Goal: Use online tool/utility: Utilize a website feature to perform a specific function

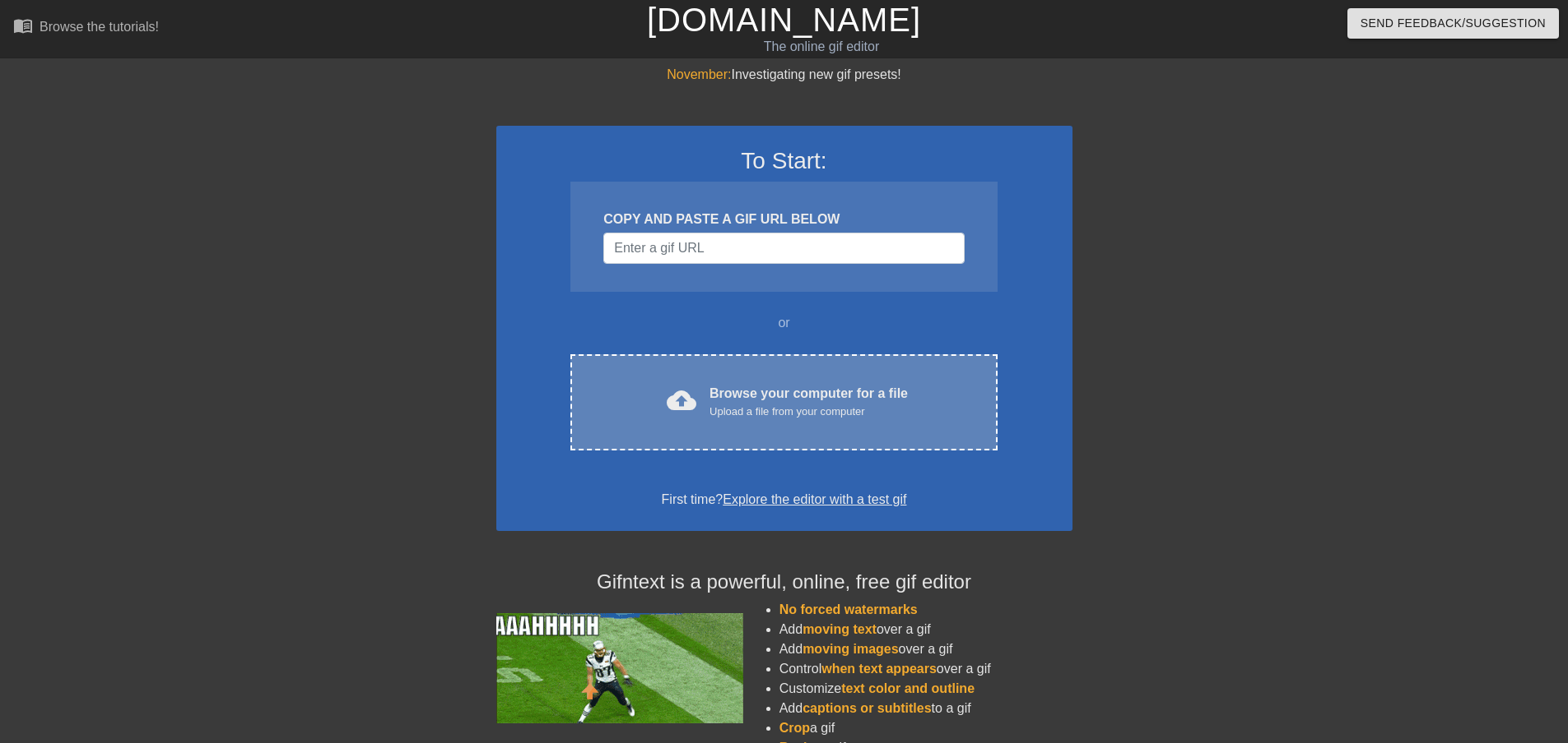
click at [789, 414] on div "Upload a file from your computer" at bounding box center [808, 412] width 198 height 17
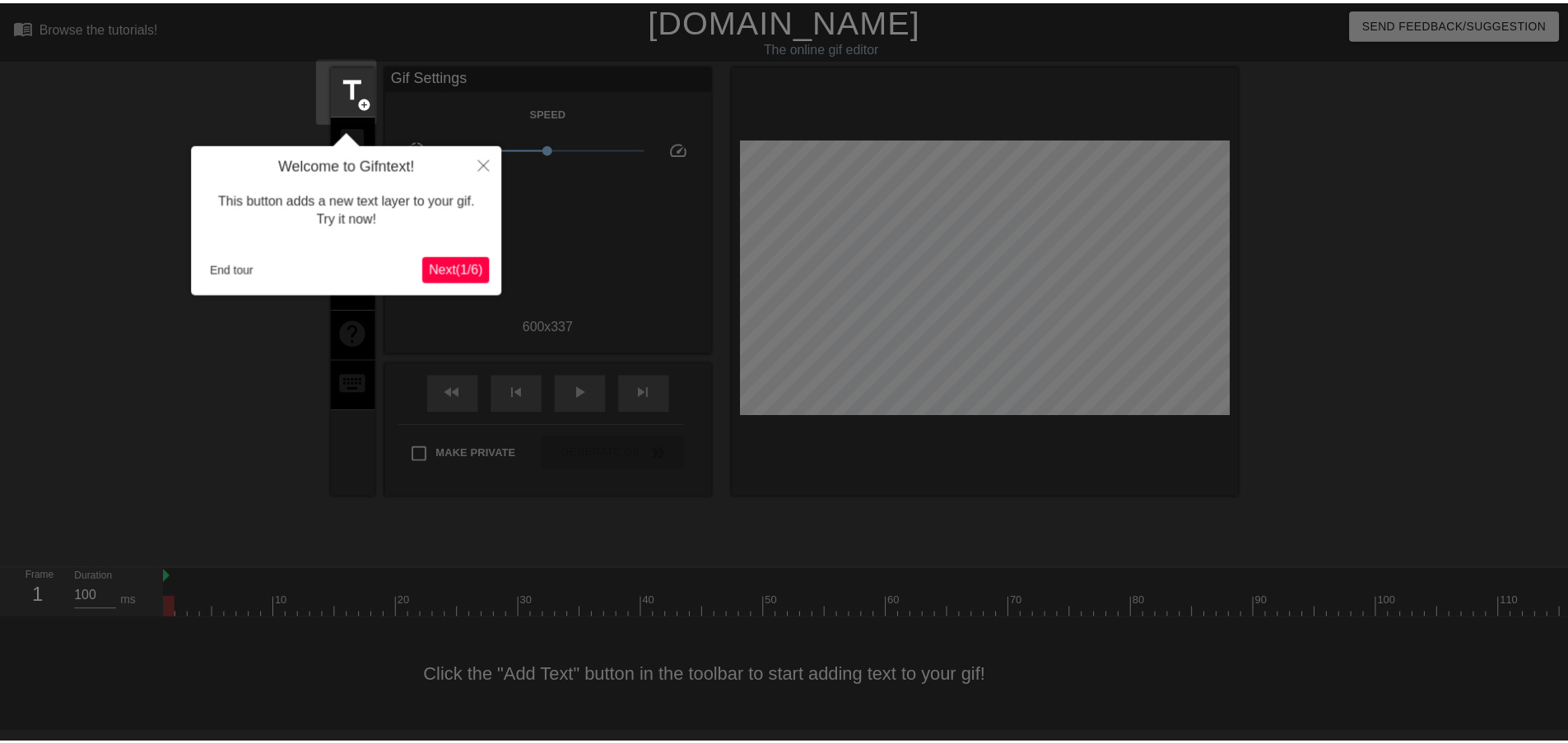
scroll to position [2, 0]
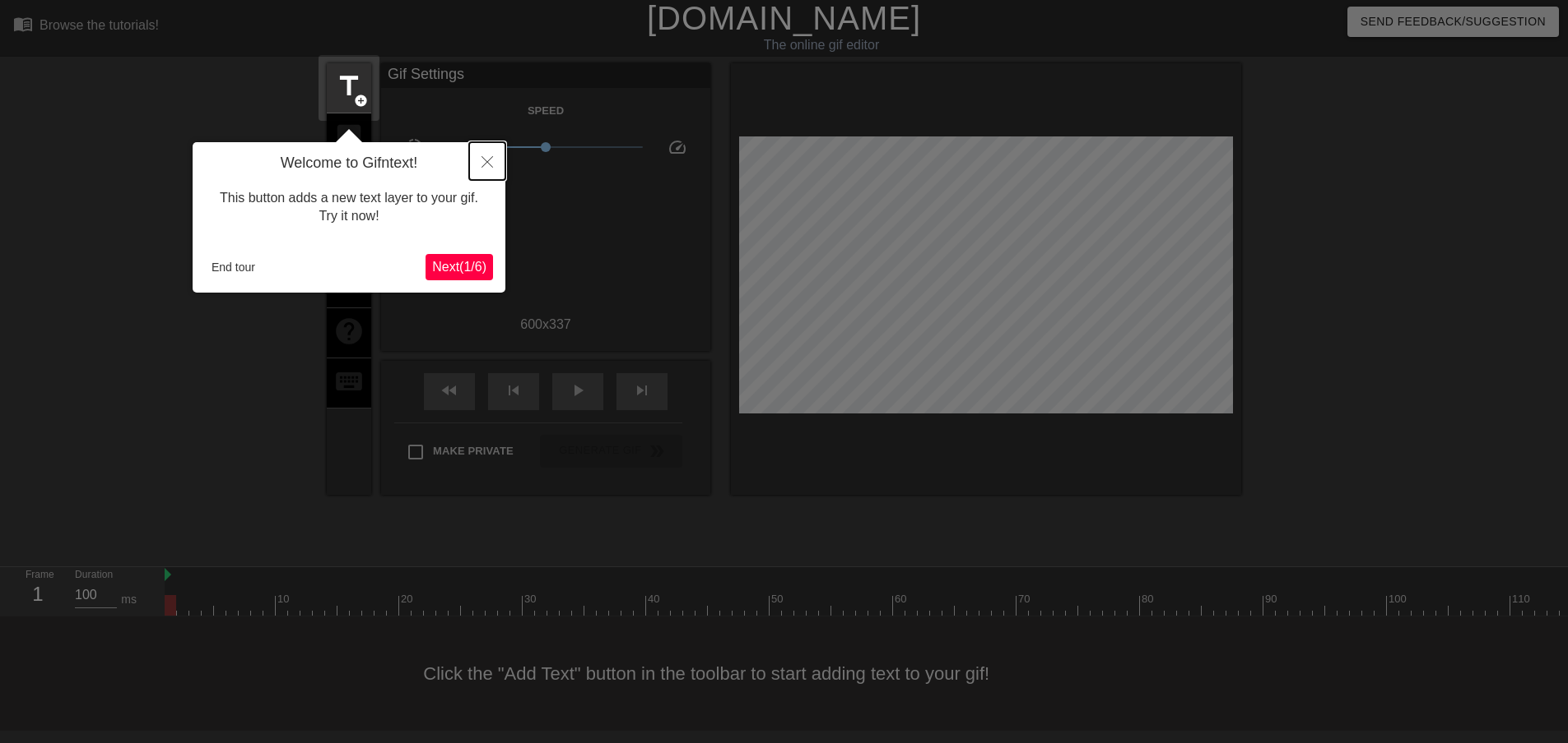
click at [491, 171] on button "Close" at bounding box center [486, 161] width 36 height 38
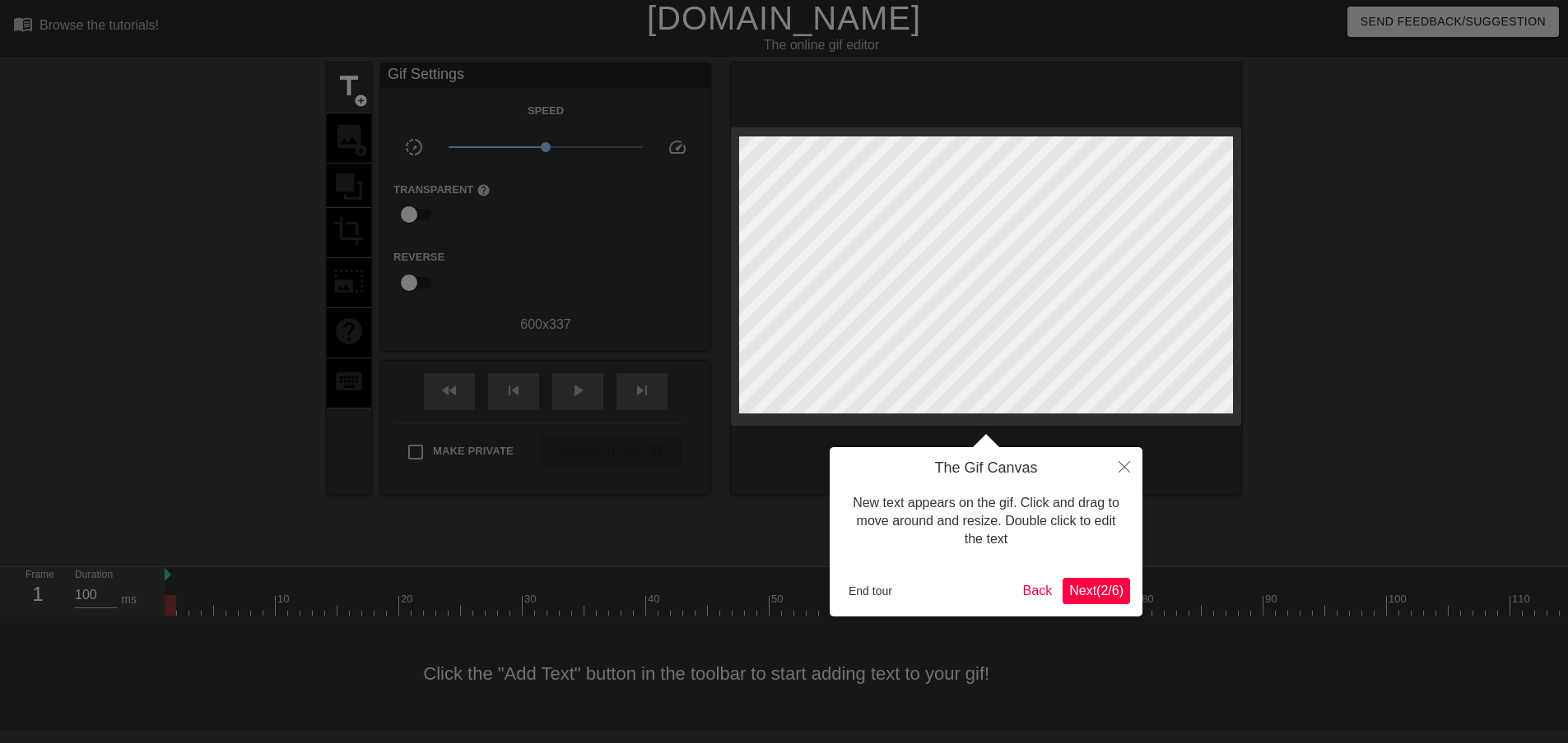
scroll to position [0, 0]
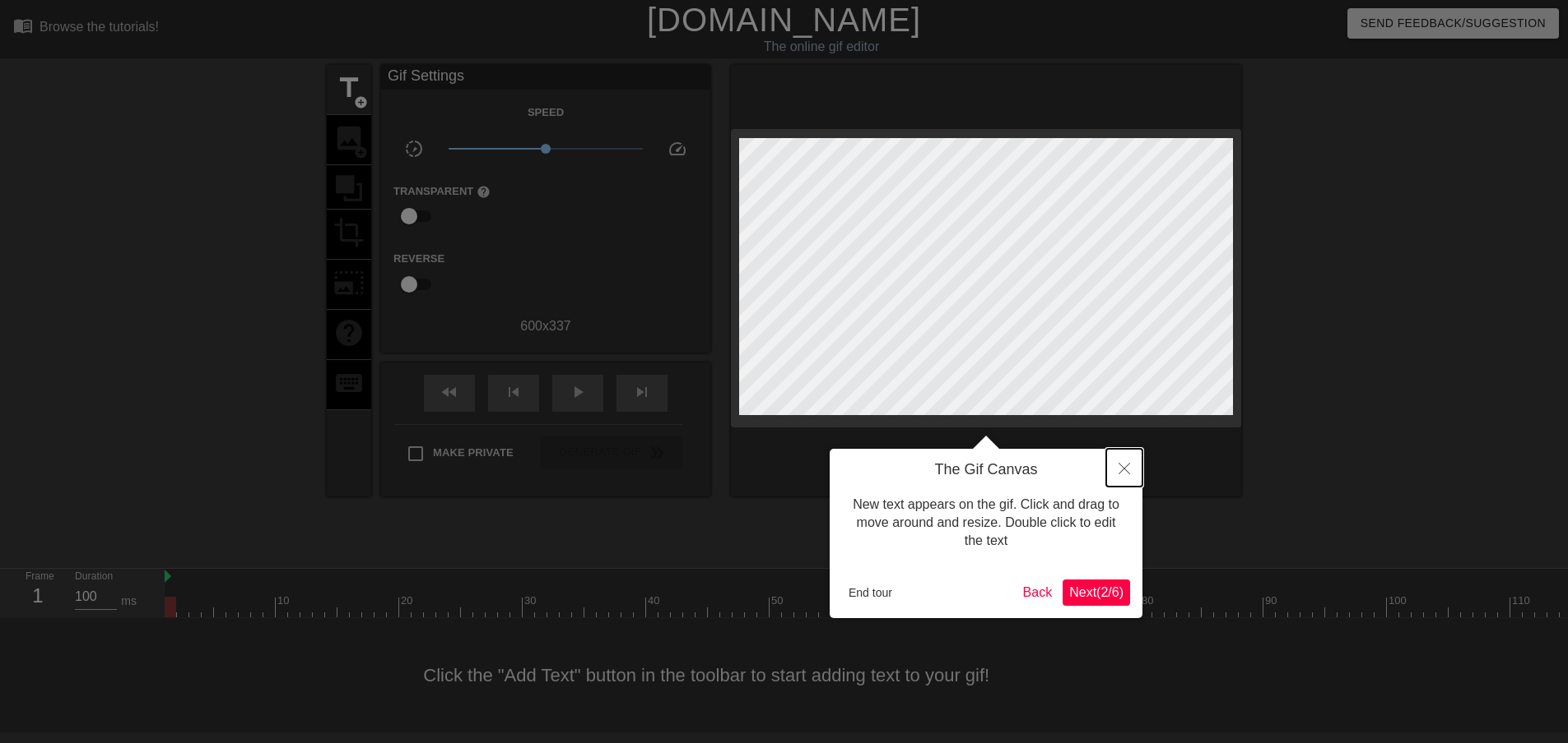
click at [1133, 468] on button "Close" at bounding box center [1123, 467] width 36 height 38
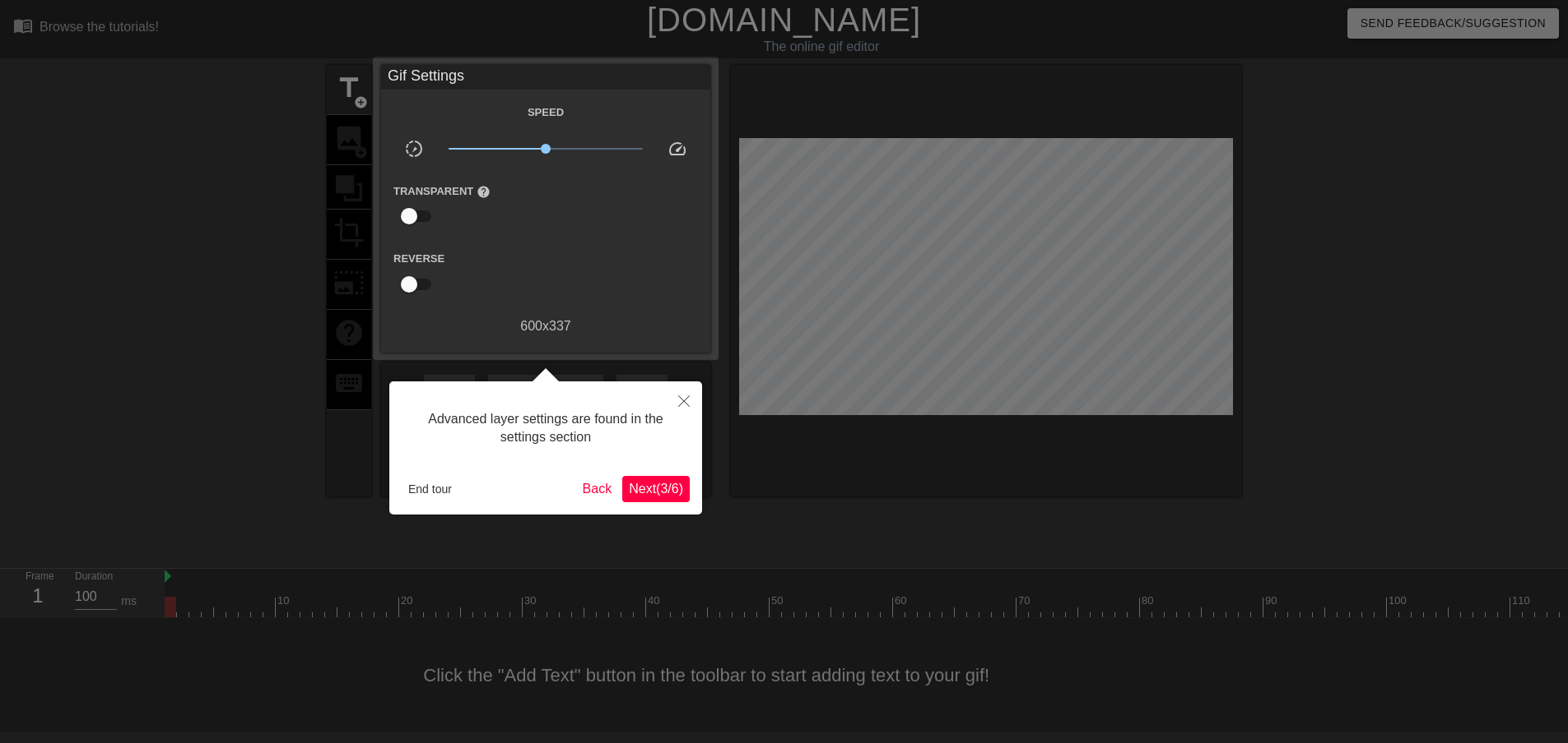
scroll to position [2, 0]
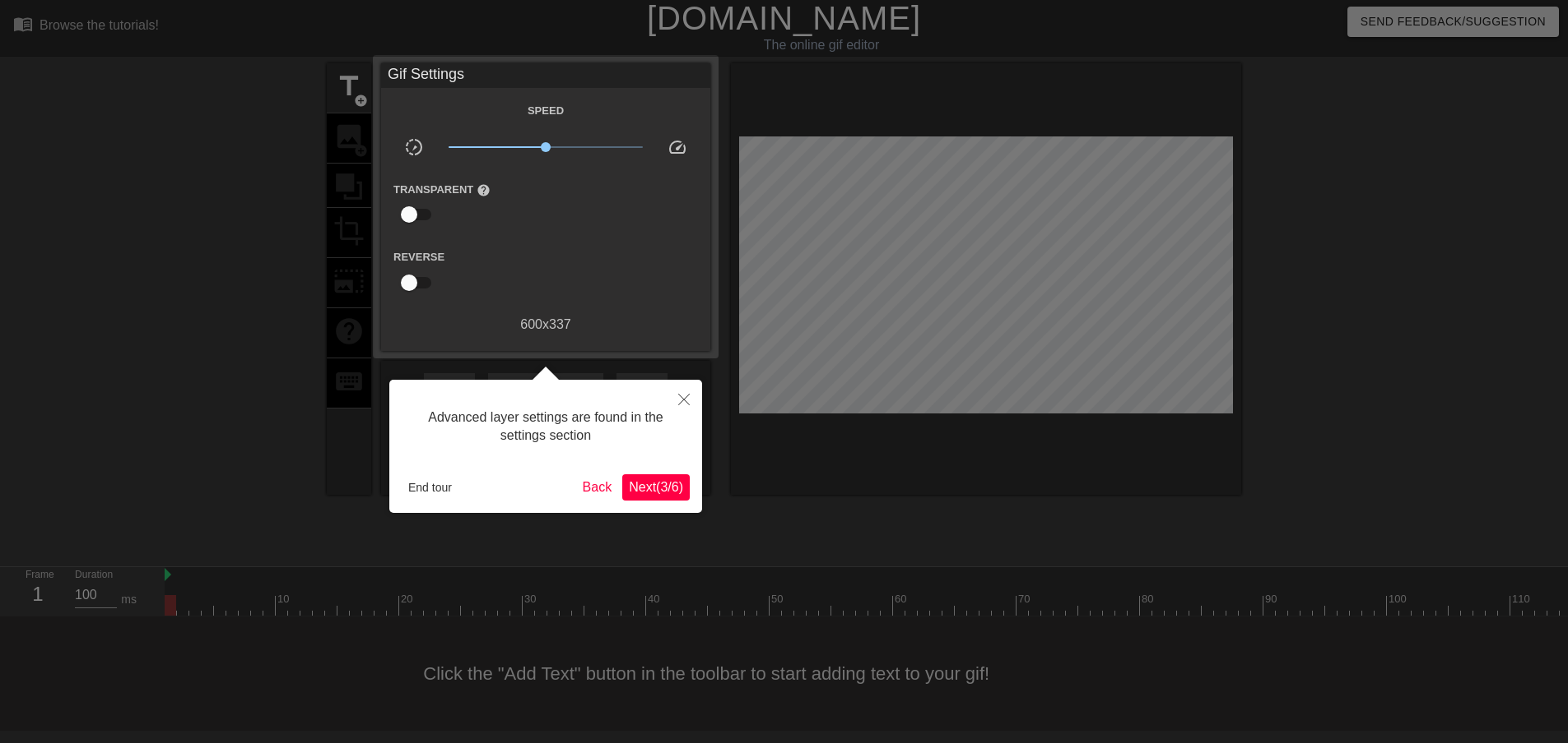
click at [581, 420] on div "Advanced layer settings are found in the settings section" at bounding box center [545, 427] width 288 height 70
click at [671, 404] on button "Close" at bounding box center [684, 399] width 36 height 38
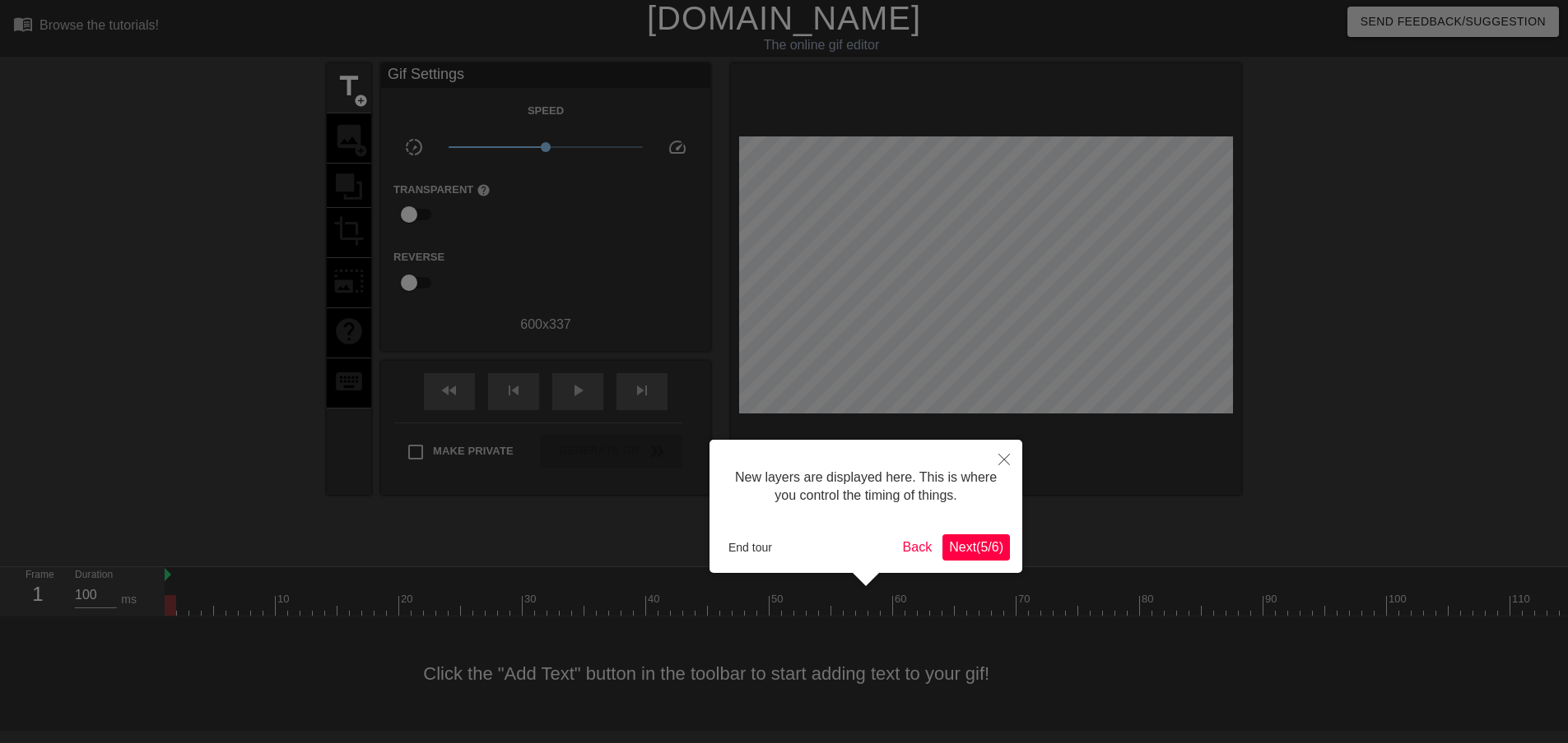
scroll to position [14, 0]
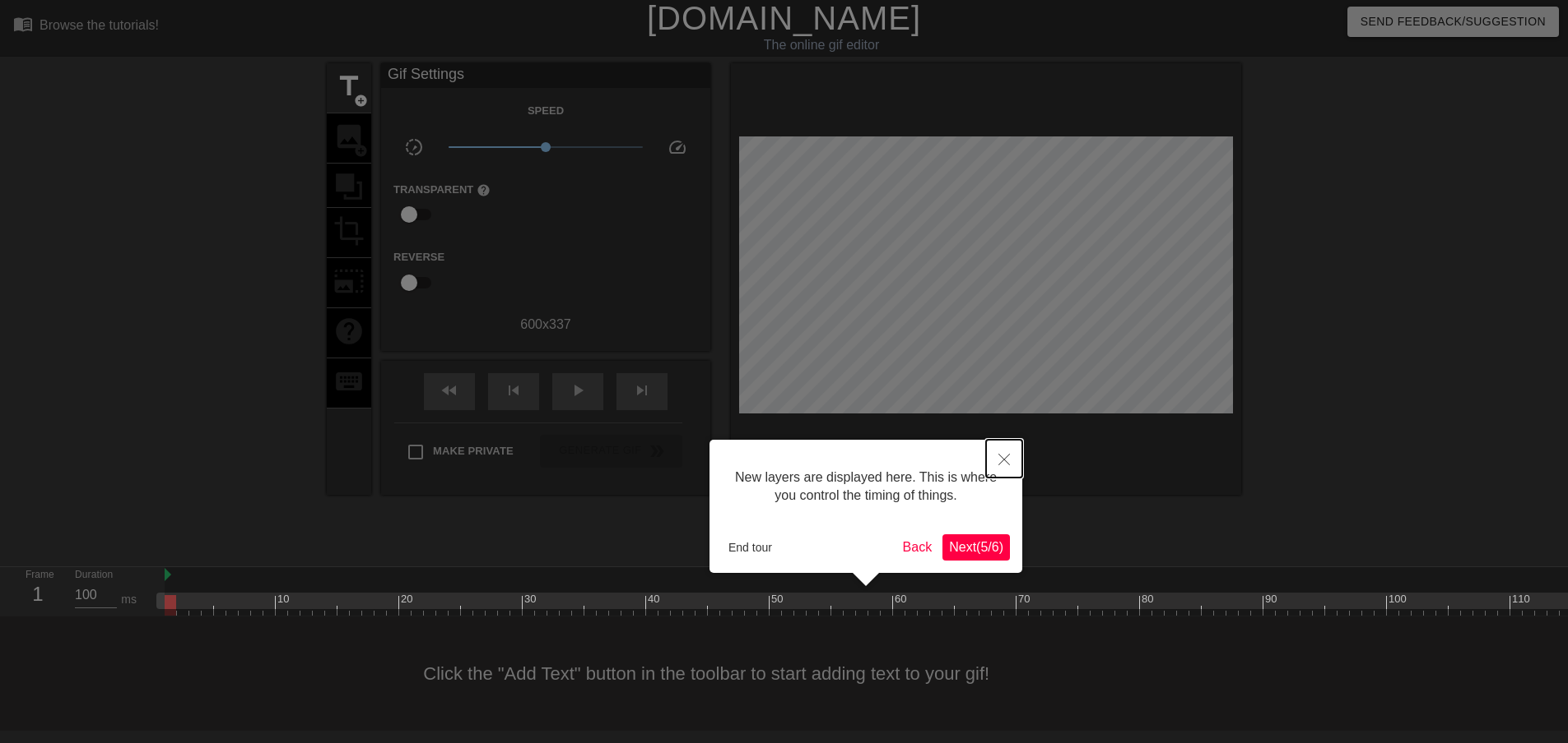
click at [1016, 460] on button "Close" at bounding box center [1003, 459] width 36 height 38
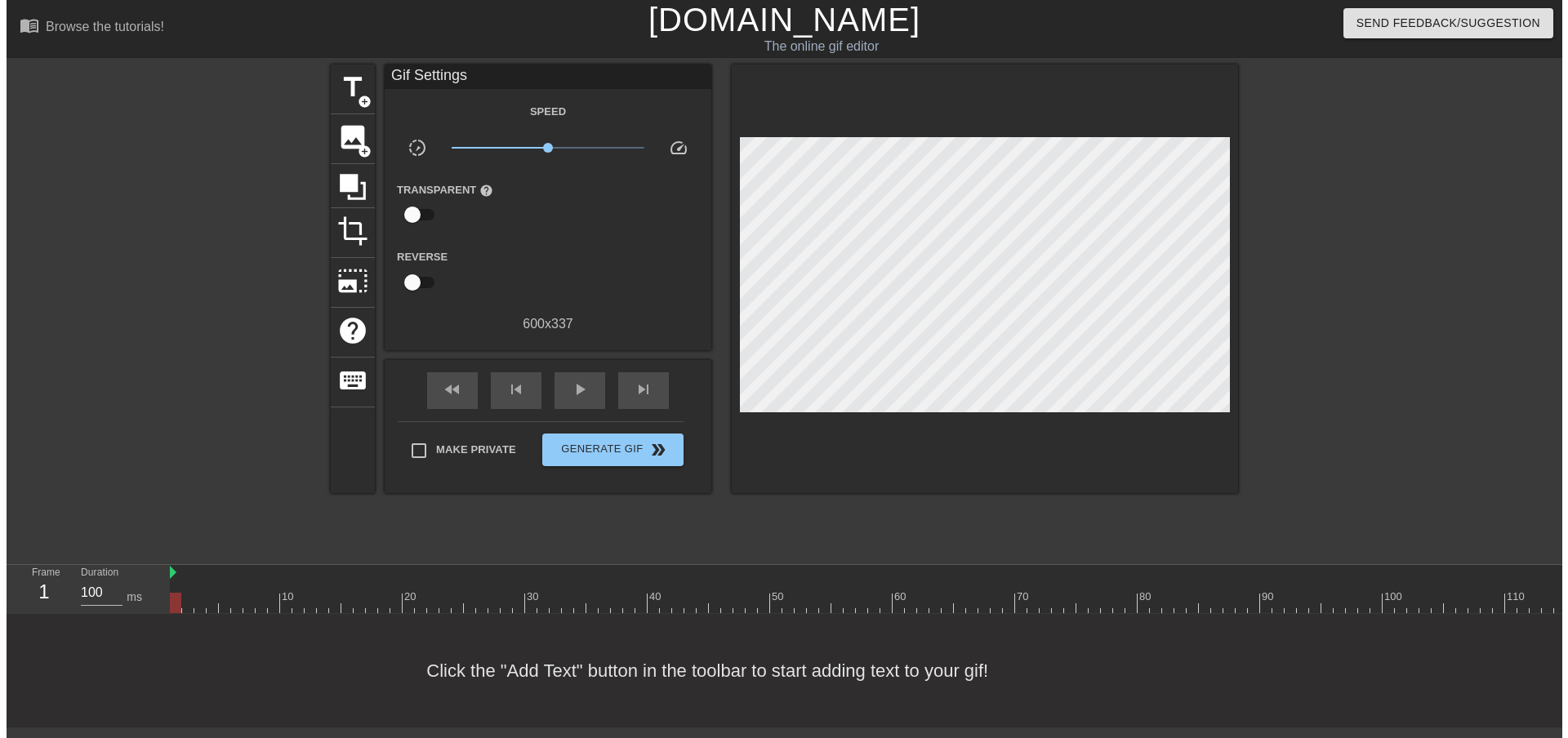
scroll to position [0, 0]
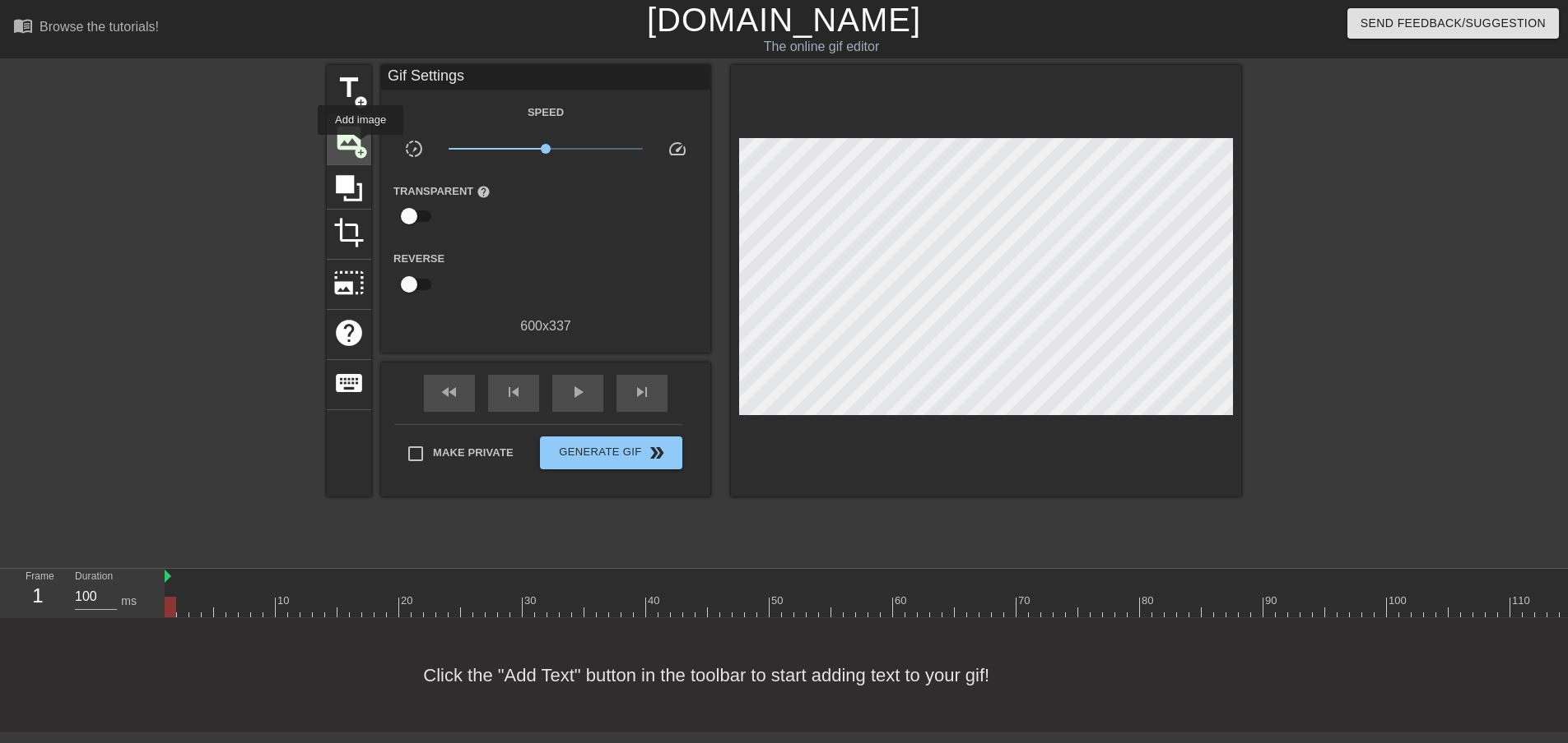
click at [360, 145] on span "add_circle" at bounding box center [361, 152] width 14 height 14
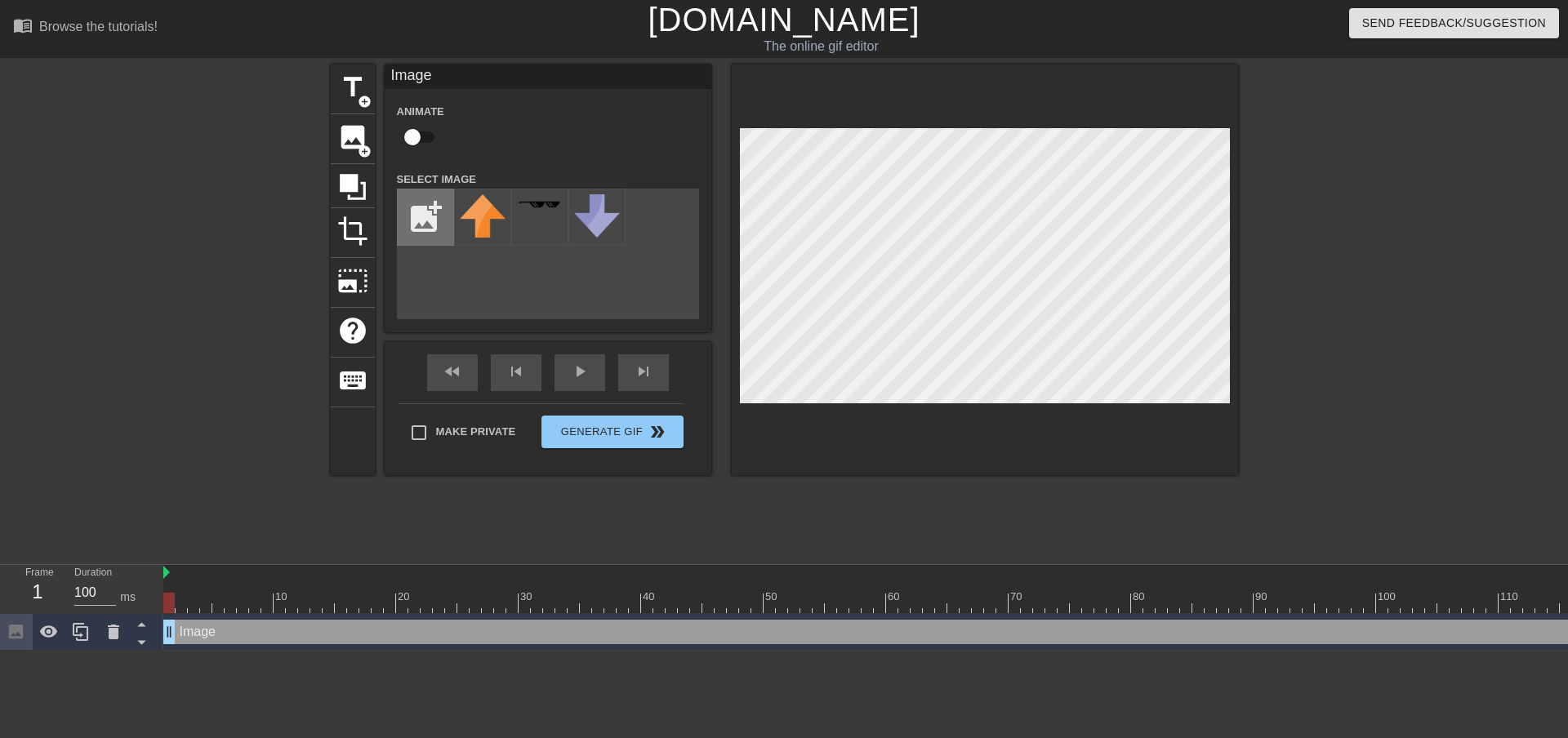
click at [435, 214] on input "file" at bounding box center [426, 218] width 56 height 56
type input "C:\fakepath\pngegg.png"
click at [928, 534] on div "title add_circle image add_circle crop photo_size_select_large help keyboard Im…" at bounding box center [784, 310] width 907 height 490
click at [476, 219] on img at bounding box center [482, 217] width 45 height 45
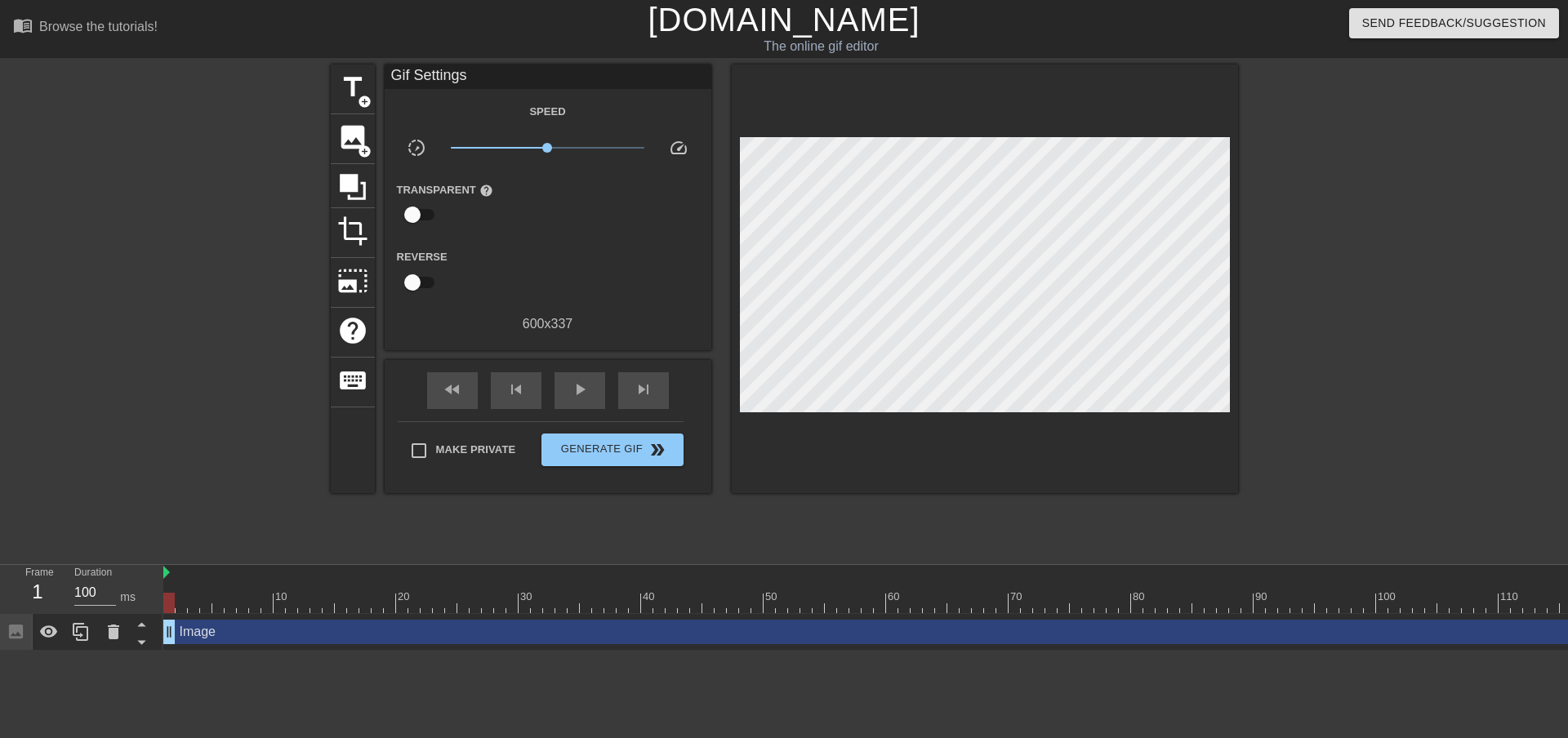
click at [1173, 428] on div at bounding box center [984, 279] width 506 height 428
click at [580, 171] on div "Speed slow_motion_video x1.00 speed Transparent help Reverse 600 x 337" at bounding box center [548, 218] width 302 height 233
click at [628, 443] on span "Generate Gif double_arrow" at bounding box center [612, 449] width 128 height 19
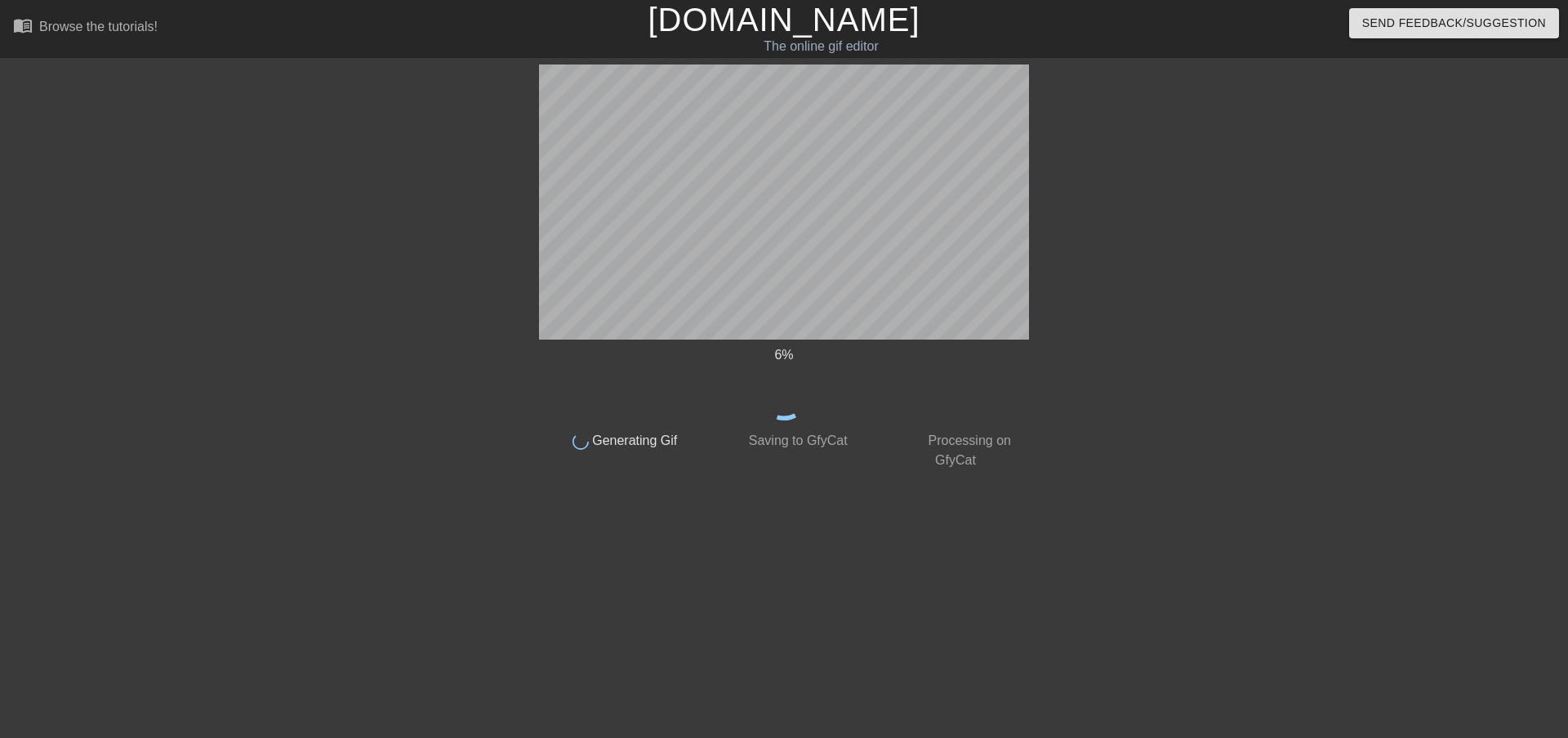
click at [922, 377] on div "6 %" at bounding box center [784, 383] width 489 height 75
click at [1083, 363] on div at bounding box center [1170, 310] width 245 height 490
click at [1176, 130] on div at bounding box center [1170, 310] width 245 height 490
click at [1109, 136] on div at bounding box center [1170, 310] width 245 height 490
click at [802, 404] on icon at bounding box center [784, 393] width 79 height 79
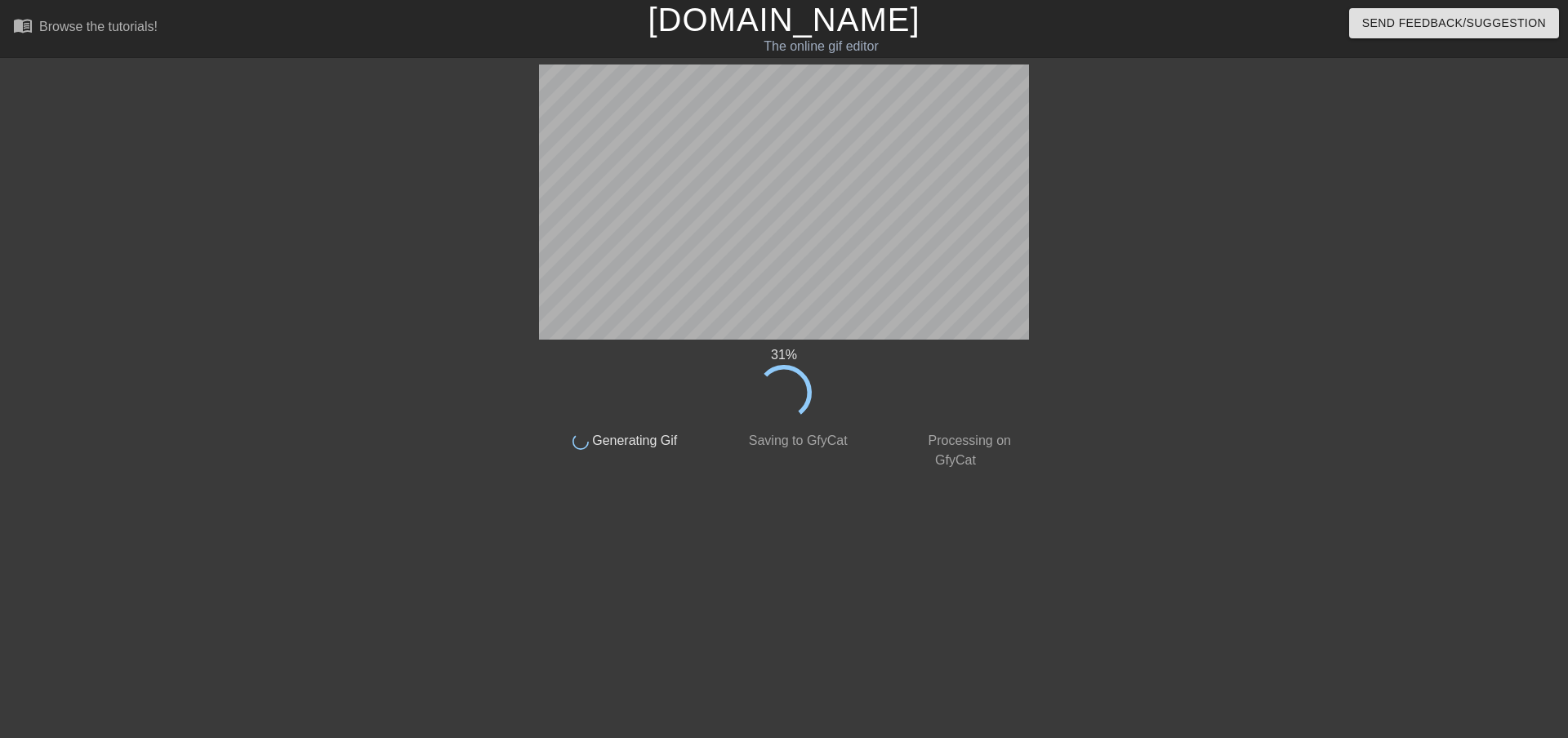
click at [801, 434] on span "Saving to GfyCat" at bounding box center [795, 441] width 102 height 14
click at [799, 504] on div "41 % done Generating Gif done Saving to GfyCat done Processing on GfyCat title …" at bounding box center [784, 310] width 489 height 490
click at [801, 495] on div "42 % done Generating Gif done Saving to GfyCat done Processing on GfyCat title …" at bounding box center [784, 310] width 489 height 490
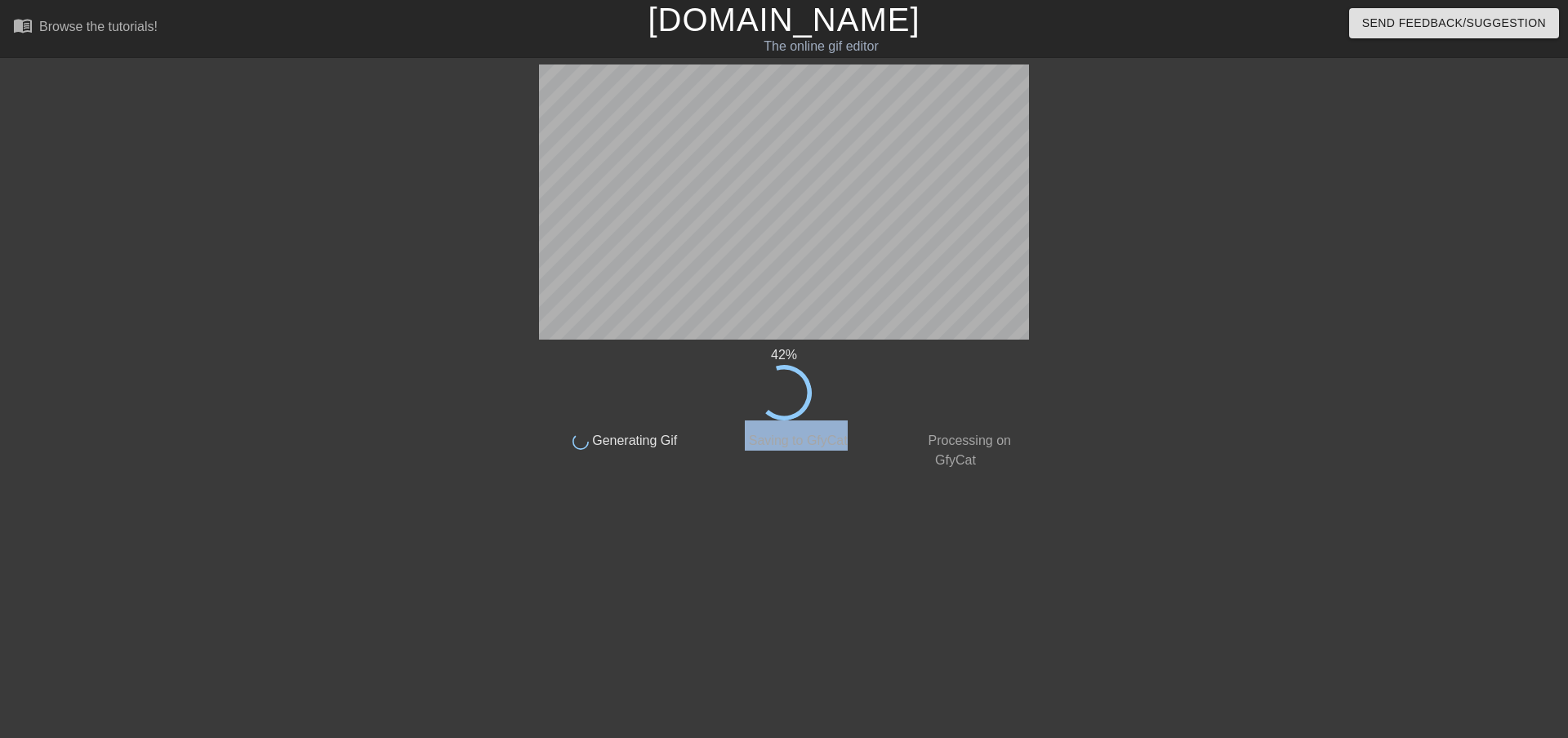
click at [801, 495] on div "42 % done Generating Gif done Saving to GfyCat done Processing on GfyCat title …" at bounding box center [784, 310] width 489 height 490
click at [697, 484] on div "42 % done Generating Gif done Saving to GfyCat done Processing on GfyCat title …" at bounding box center [784, 310] width 489 height 490
click at [710, 493] on div "42 % done Generating Gif done Saving to GfyCat done Processing on GfyCat title …" at bounding box center [784, 310] width 489 height 490
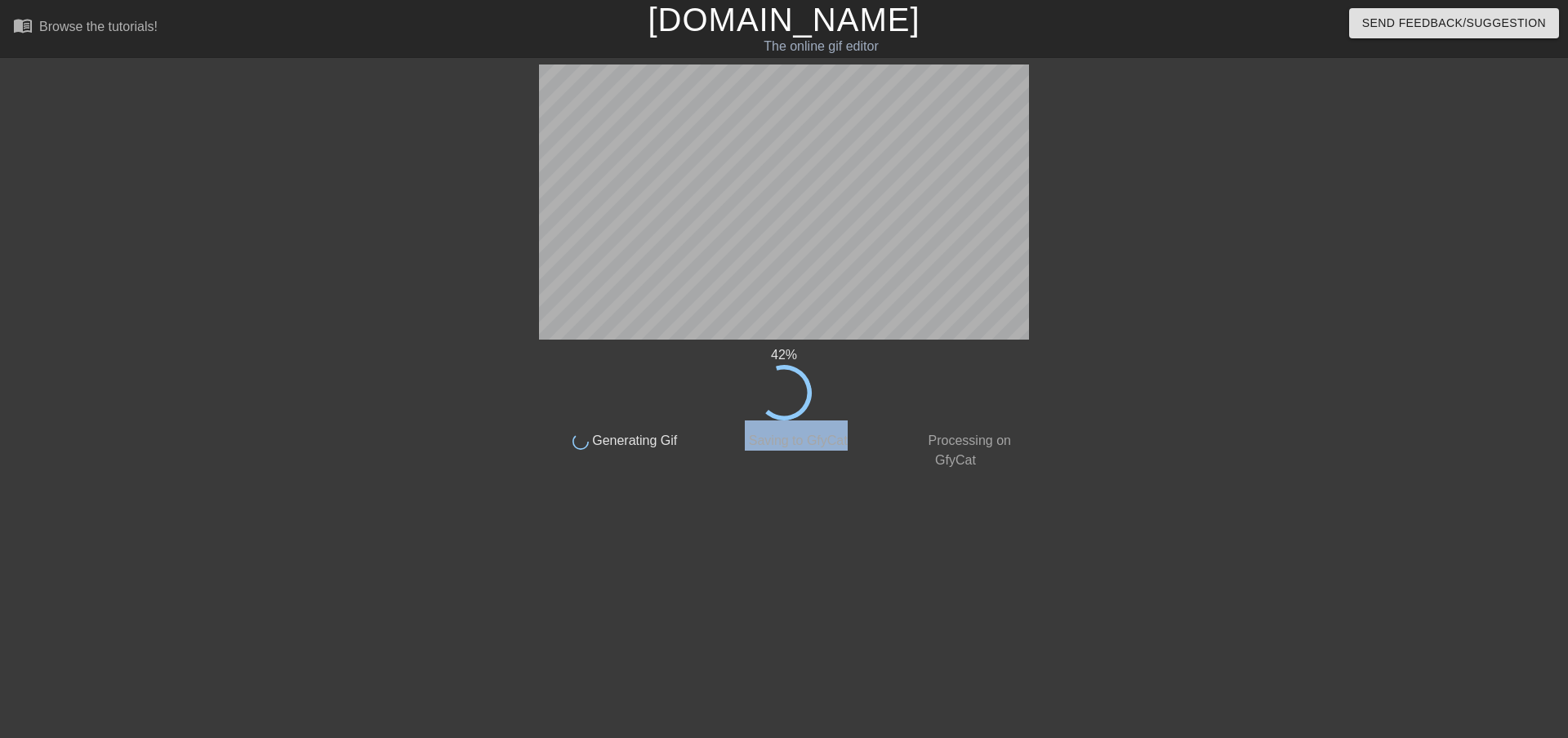
click at [772, 518] on div "42 % done Generating Gif done Saving to GfyCat done Processing on GfyCat title …" at bounding box center [784, 310] width 489 height 490
click at [1226, 222] on div at bounding box center [1170, 310] width 245 height 490
click at [777, 534] on div "48 % done Generating Gif done Saving to GfyCat done Processing on GfyCat title …" at bounding box center [784, 310] width 489 height 490
click at [814, 361] on div "48 %" at bounding box center [784, 355] width 489 height 19
click at [788, 542] on div "58 % done Generating Gif done Saving to GfyCat done Processing on GfyCat title …" at bounding box center [784, 310] width 489 height 490
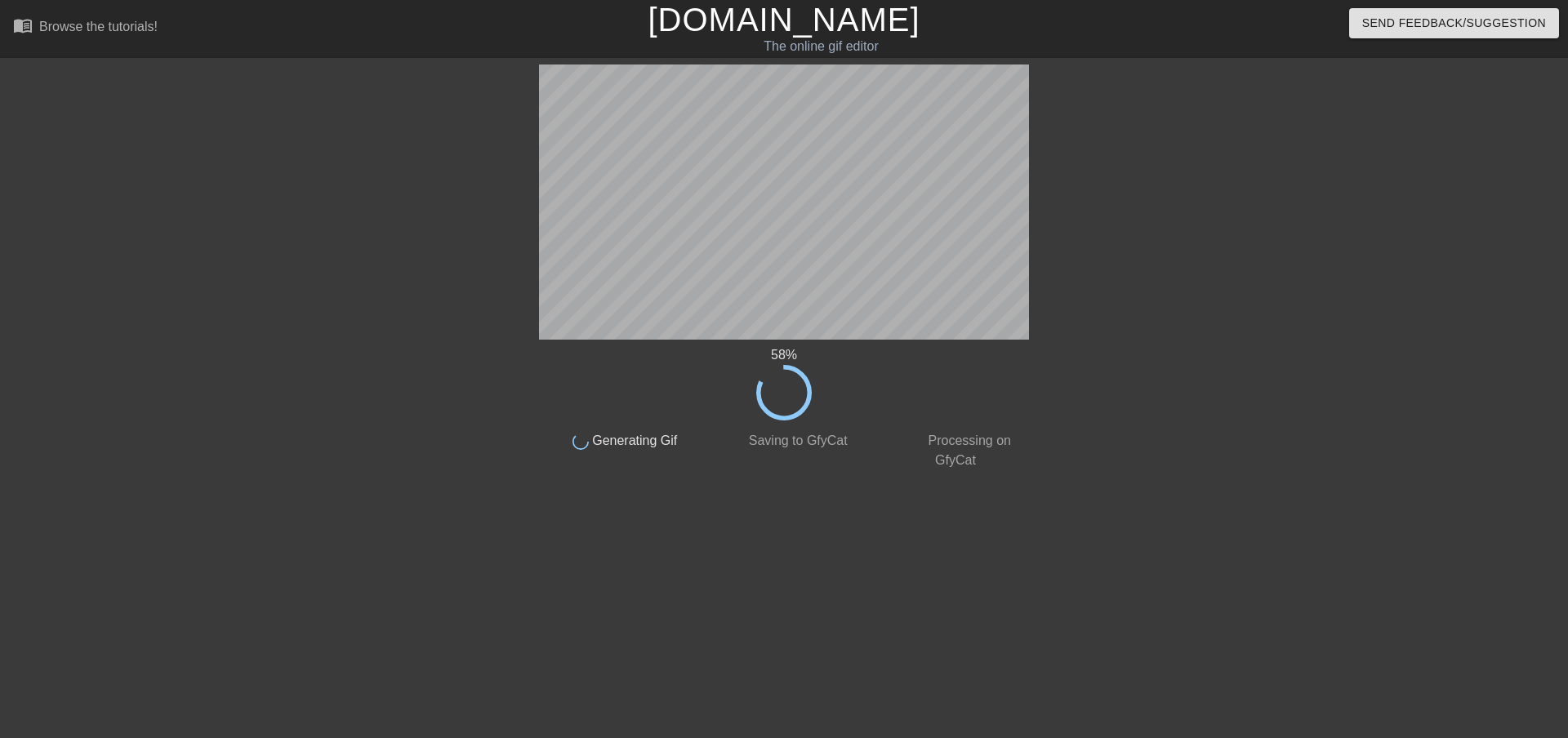
click at [765, 556] on html "menu_book Browse the tutorials! [DOMAIN_NAME] The online gif editor Send Feedba…" at bounding box center [784, 281] width 1568 height 562
click at [553, 562] on html "menu_book Browse the tutorials! [DOMAIN_NAME] The online gif editor Send Feedba…" at bounding box center [784, 281] width 1568 height 562
click at [1269, 76] on div at bounding box center [1170, 310] width 245 height 490
click at [935, 453] on div "done Processing on GfyCat" at bounding box center [955, 445] width 171 height 50
click at [652, 562] on html "menu_book Browse the tutorials! [DOMAIN_NAME] The online gif editor Send Feedba…" at bounding box center [784, 281] width 1568 height 562
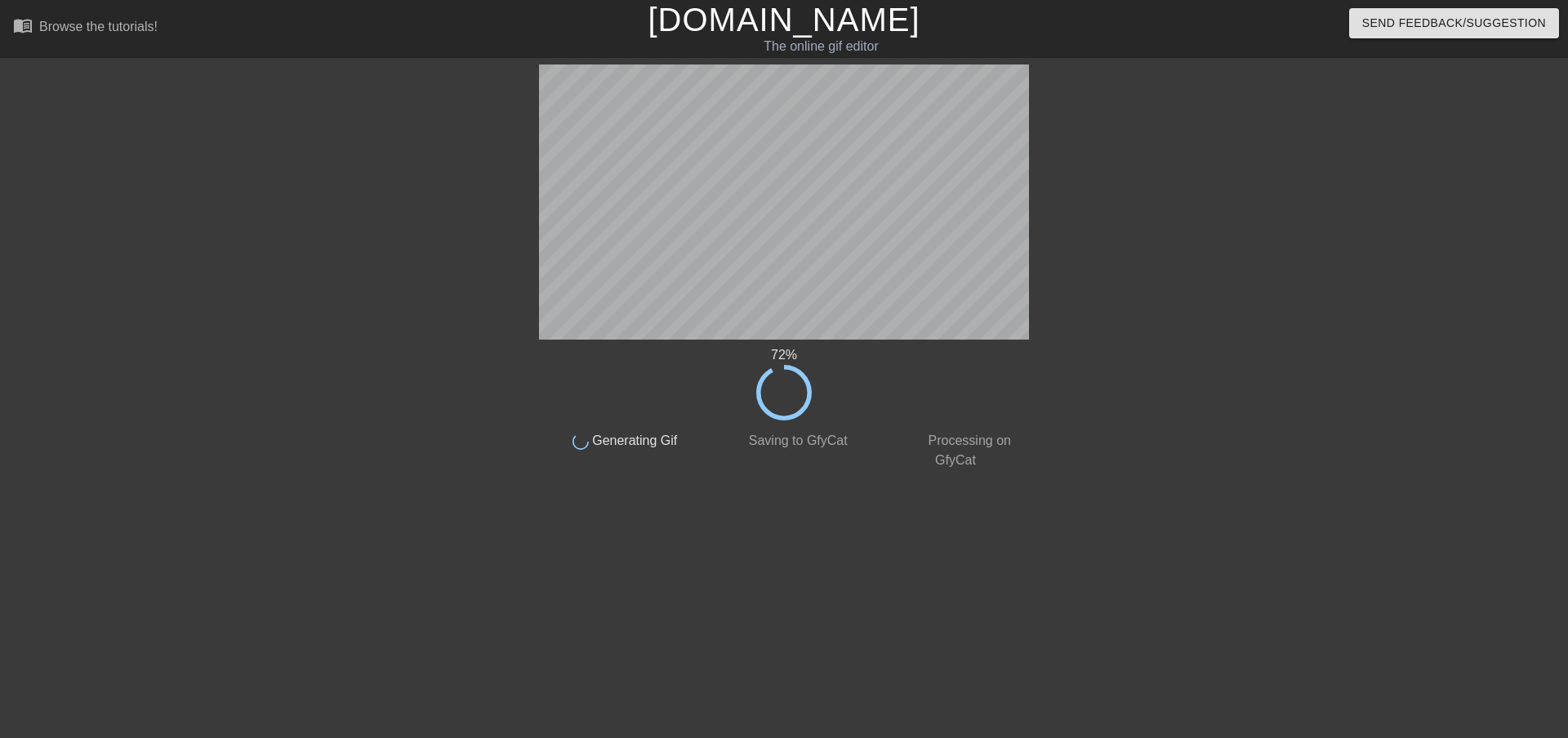
click at [1209, 220] on div at bounding box center [1170, 310] width 245 height 490
click at [1287, 82] on div at bounding box center [1170, 310] width 245 height 490
click at [1101, 444] on div at bounding box center [1170, 310] width 245 height 490
click at [1244, 407] on div at bounding box center [1170, 310] width 245 height 490
drag, startPoint x: 1121, startPoint y: 254, endPoint x: 1044, endPoint y: 218, distance: 85.0
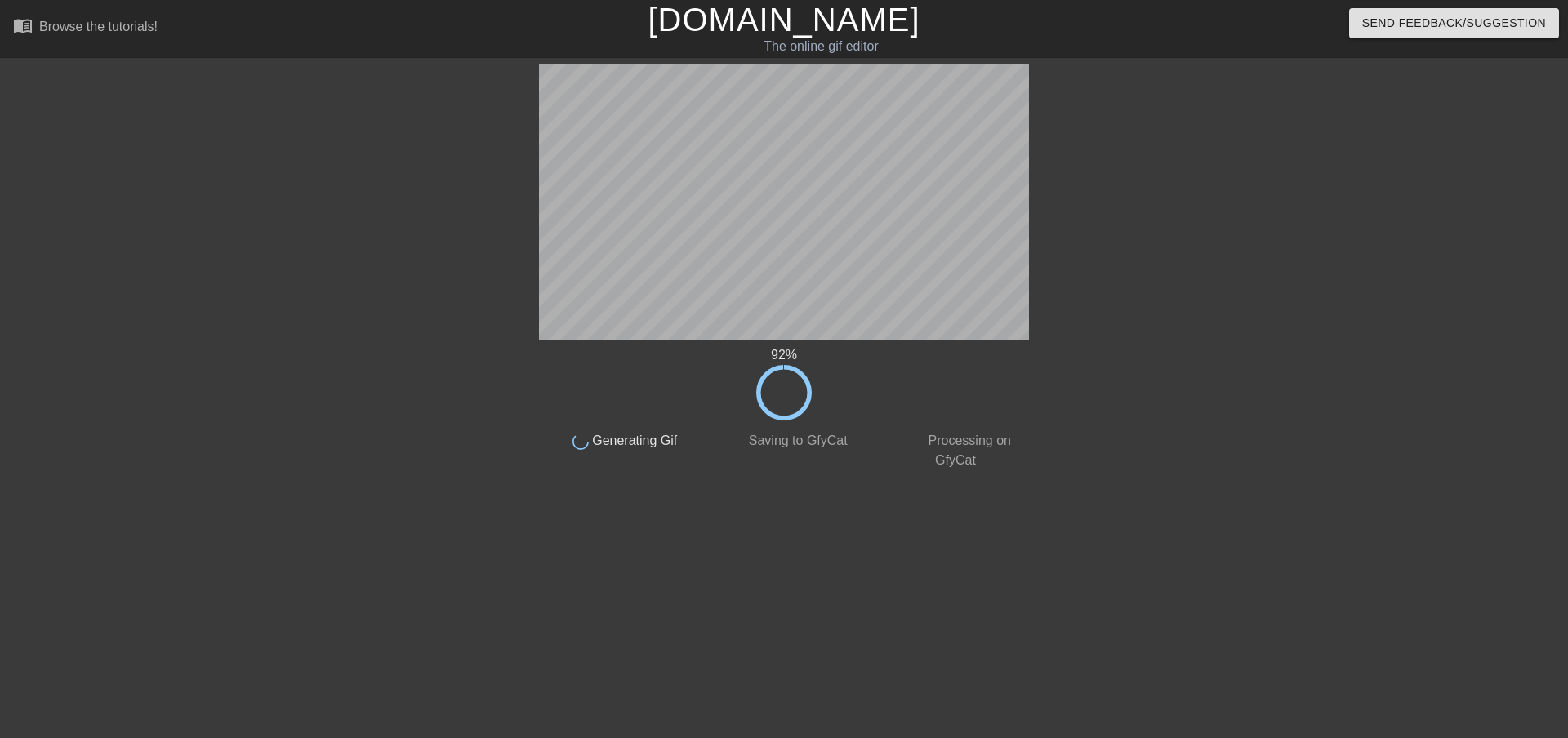
click at [1121, 254] on div at bounding box center [1170, 310] width 245 height 490
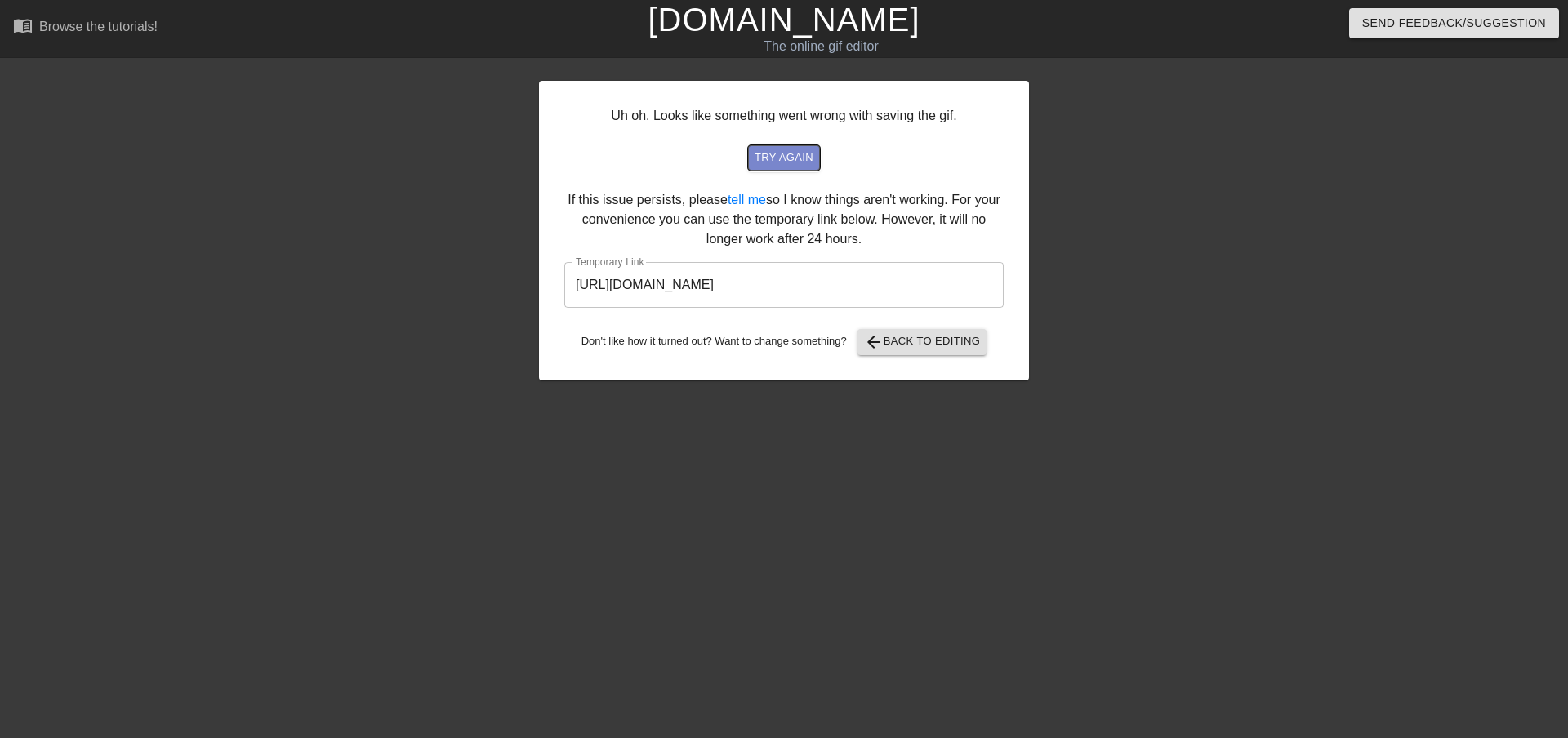
click at [794, 163] on span "try again" at bounding box center [783, 157] width 59 height 18
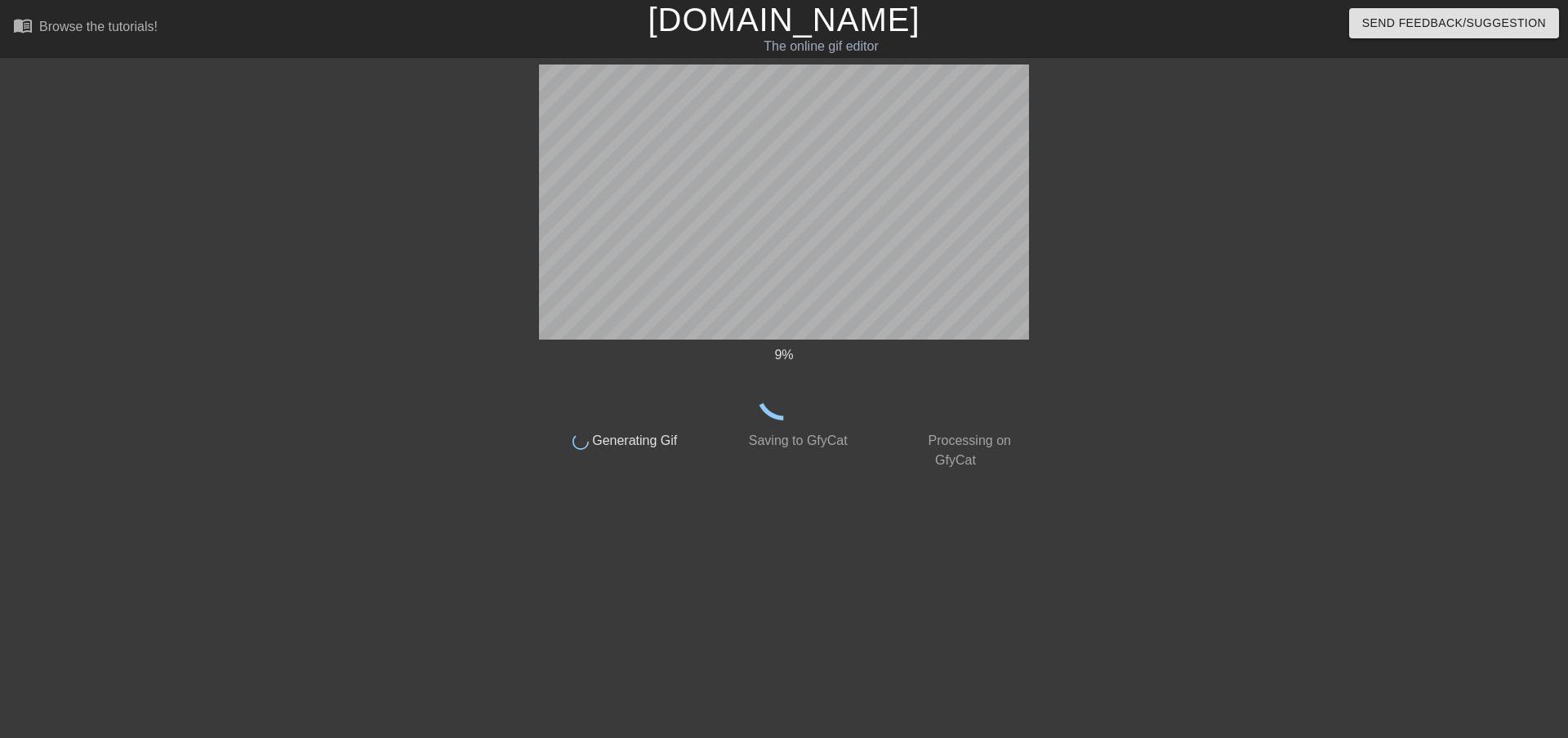
click at [897, 442] on div "done Processing on GfyCat" at bounding box center [955, 445] width 171 height 50
